Goal: Check status: Check status

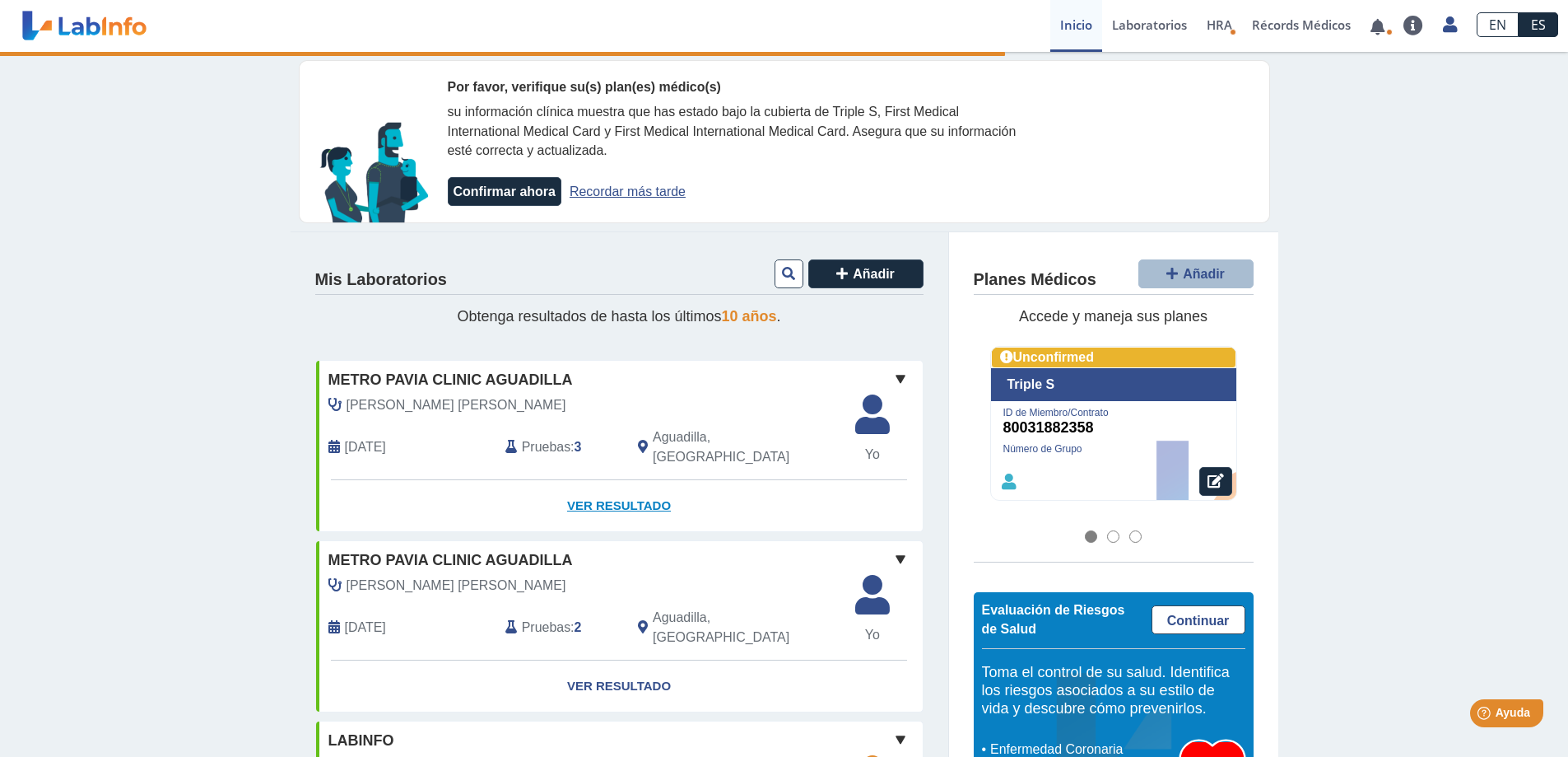
click at [613, 489] on link "Ver Resultado" at bounding box center [619, 506] width 606 height 51
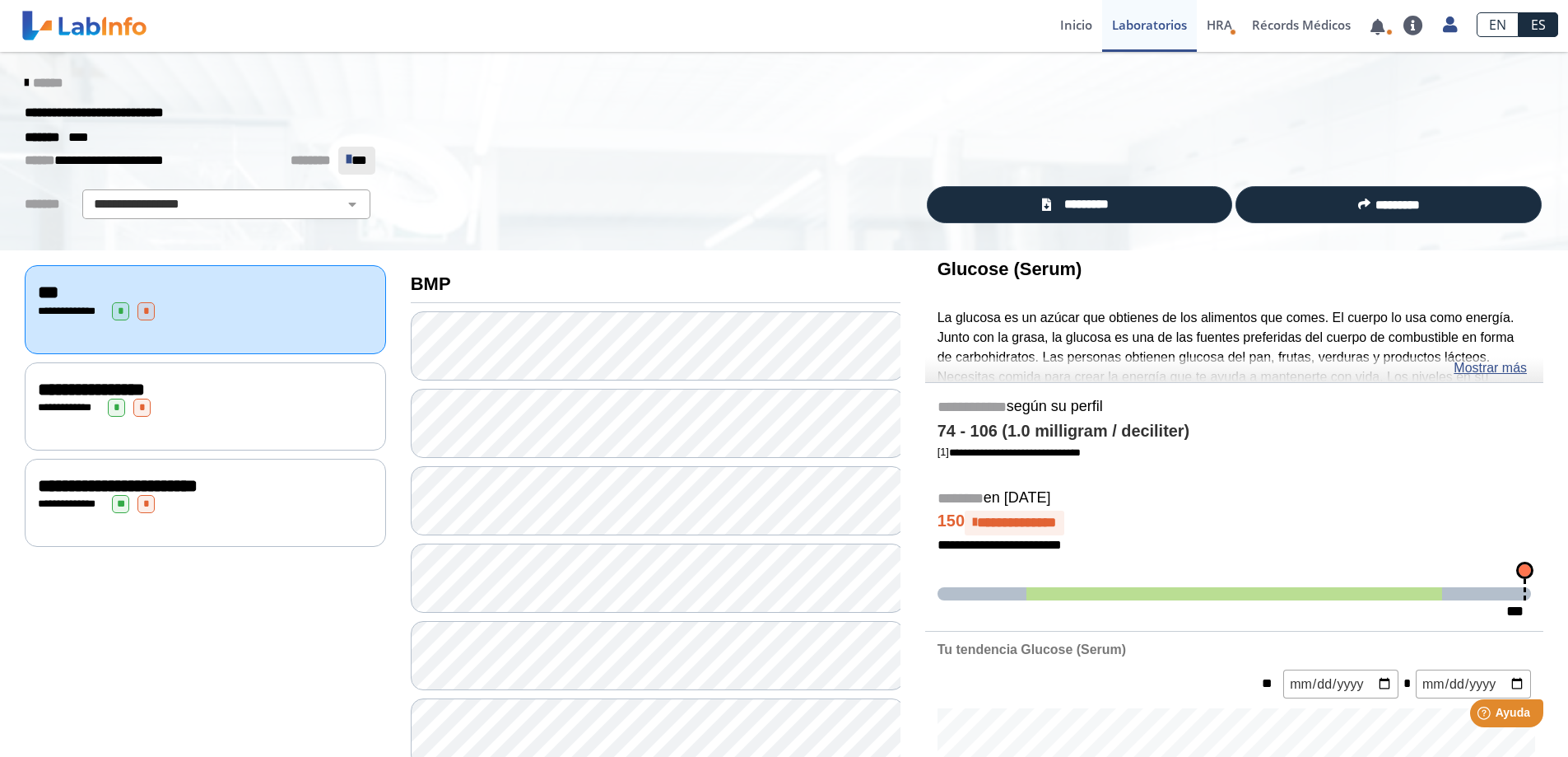
click at [144, 395] on div "**********" at bounding box center [205, 406] width 361 height 88
